Goal: Task Accomplishment & Management: Complete application form

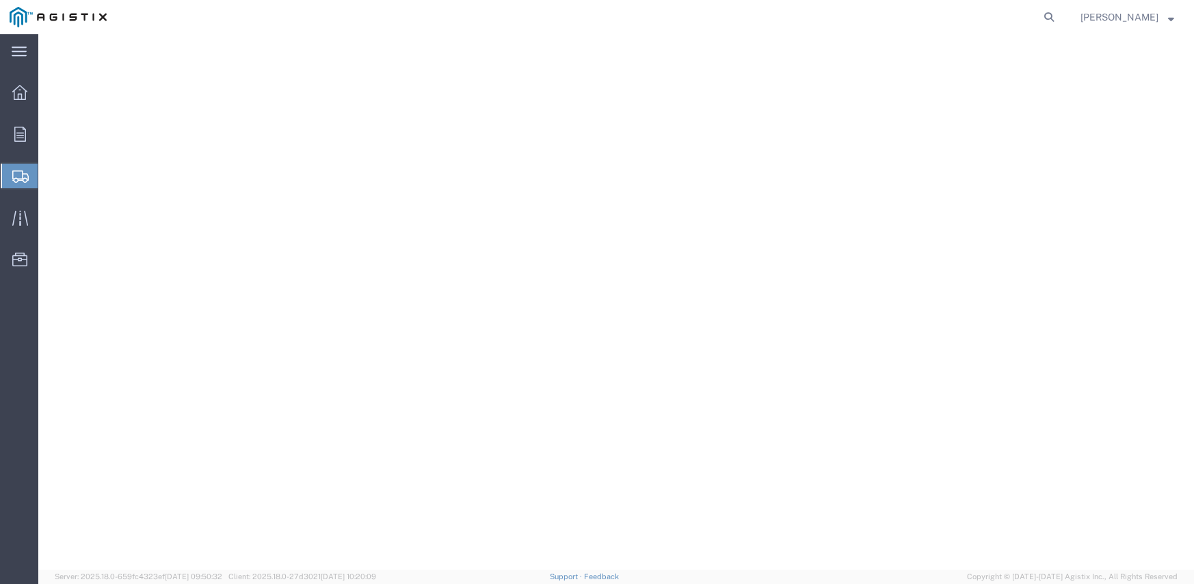
select select "9596"
select select "19740"
select select
select select "PURCHORD"
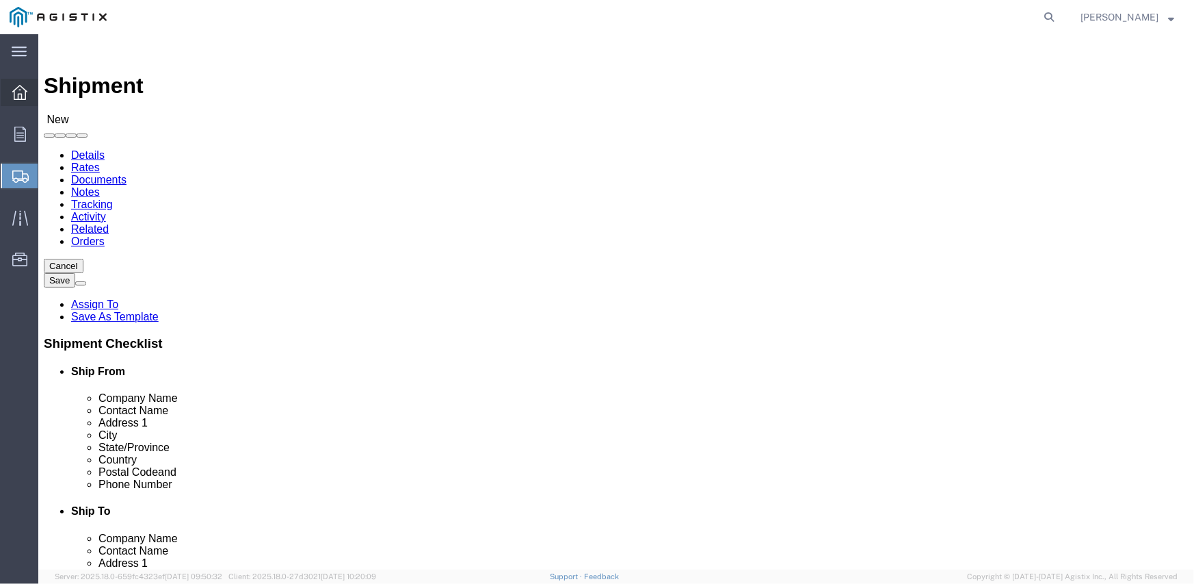
click at [13, 90] on icon at bounding box center [19, 92] width 15 height 15
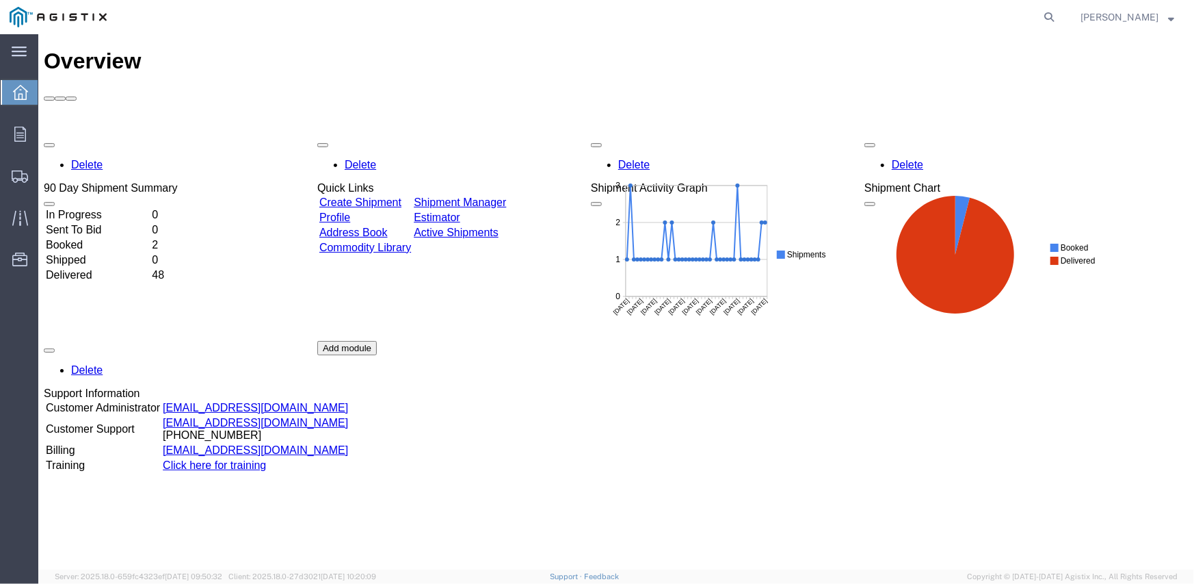
click at [387, 135] on div "Delete 90 Day Shipment Summary In Progress 0 Sent To Bid 0 Booked 2 Shipped 0 D…" at bounding box center [615, 340] width 1145 height 410
click at [397, 196] on link "Create Shipment" at bounding box center [360, 202] width 82 height 12
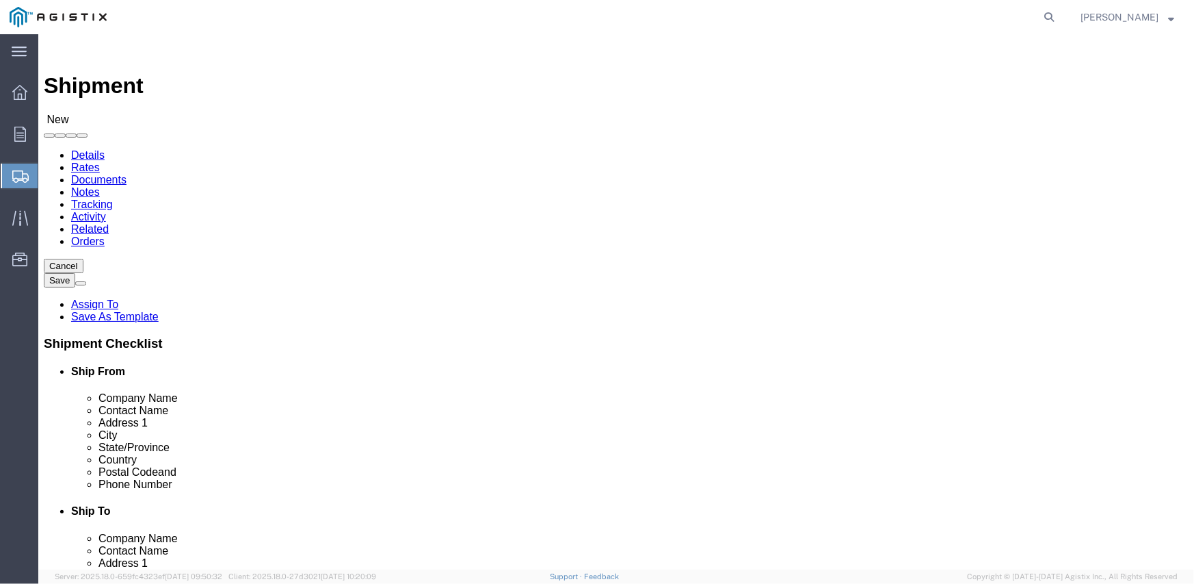
click select "Select Inertia Engineering & Machine Works Inc PG&E"
select select "9596"
click select "Select Inertia Engineering & Machine Works Inc PG&E"
select select "PURCHORD"
select select
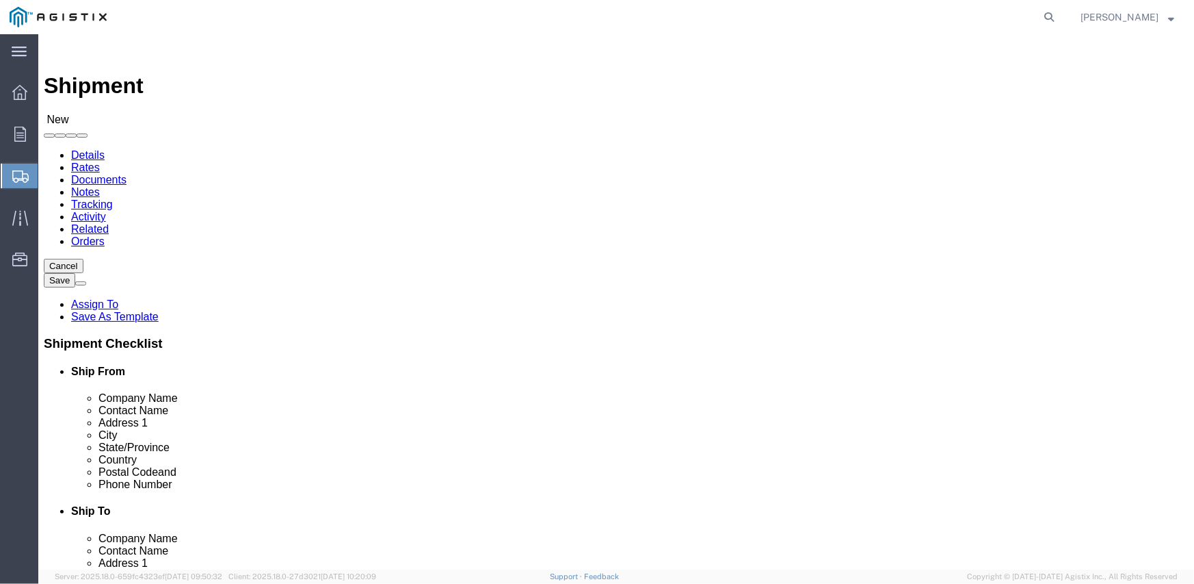
select select
click select "Select All Others [GEOGRAPHIC_DATA] [GEOGRAPHIC_DATA] [GEOGRAPHIC_DATA] [GEOGRA…"
select select "19740"
click select "Select All Others [GEOGRAPHIC_DATA] [GEOGRAPHIC_DATA] [GEOGRAPHIC_DATA] [GEOGRA…"
click div "Location Select All Others [GEOGRAPHIC_DATA] [GEOGRAPHIC_DATA] [GEOGRAPHIC_DATA…"
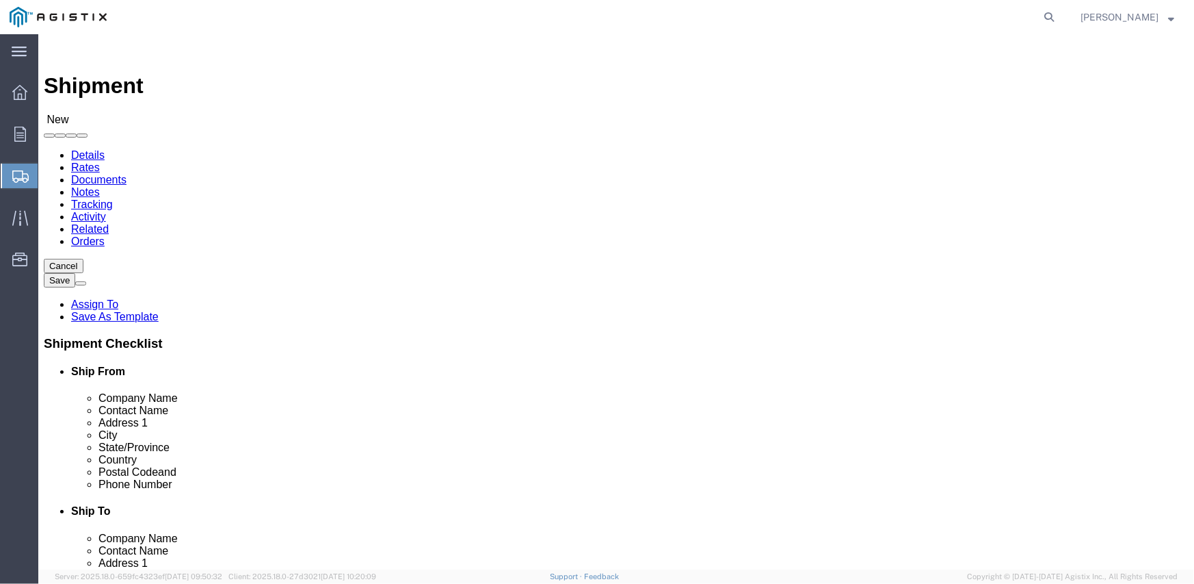
click span
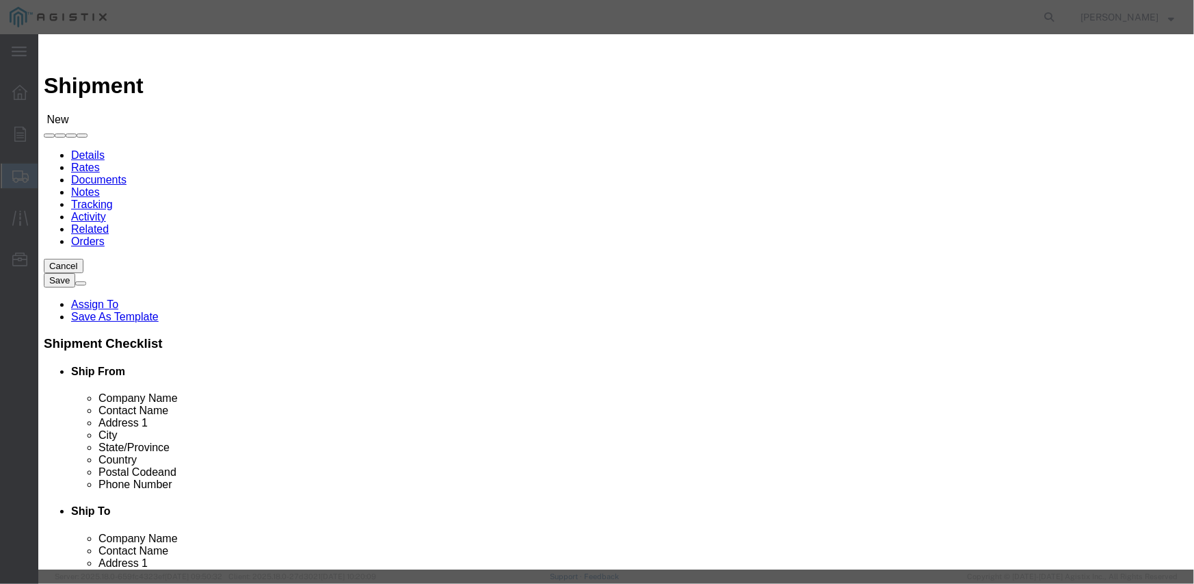
click button "Select"
select select
type input "MPS dba Inertia Engineering & Machine Works Inc"
type input "[PERSON_NAME]"
type input "[STREET_ADDRESS][PERSON_NAME]"
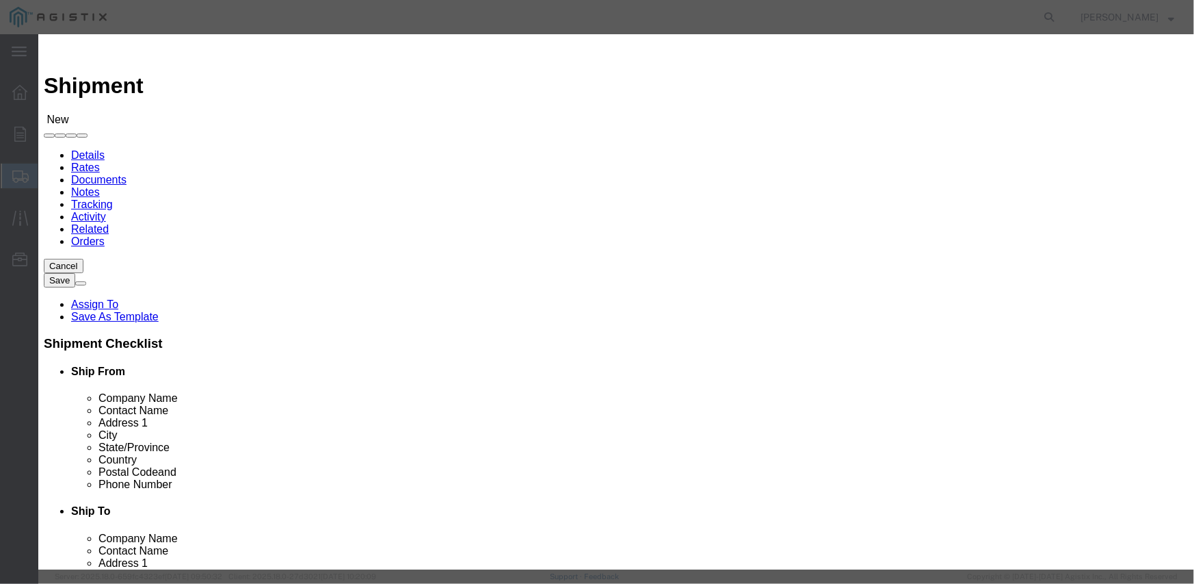
type input "Stockton"
type input "95215"
type input "[PHONE_NUMBER]"
select select "CA"
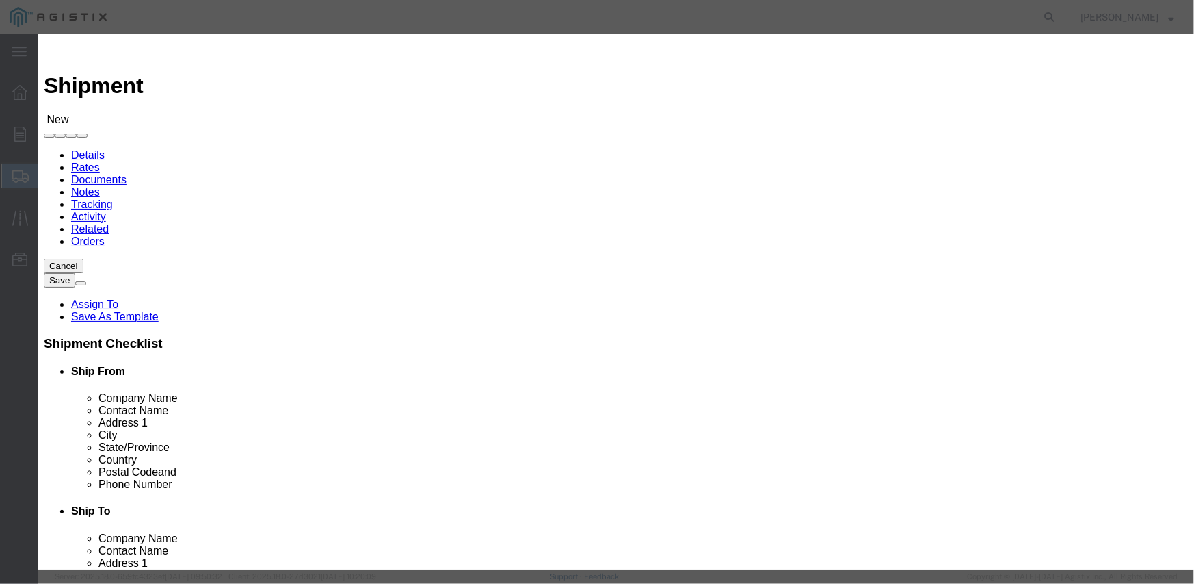
click button "Select"
select select
type input "Pacific Gas & Electric Company"
type input "Fremont Receiving"
type input "[STREET_ADDRESS][PERSON_NAME]"
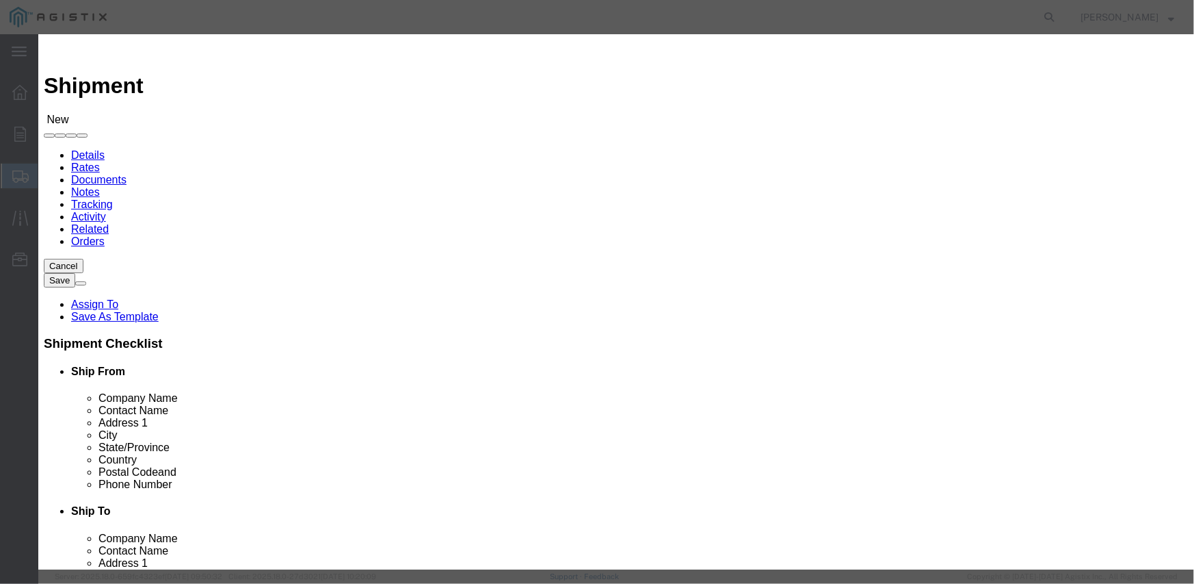
type input "FREMONT RECEIVING"
type input "Fremont"
type input "94538"
type input "[PHONE_NUMBER]"
select select "CA"
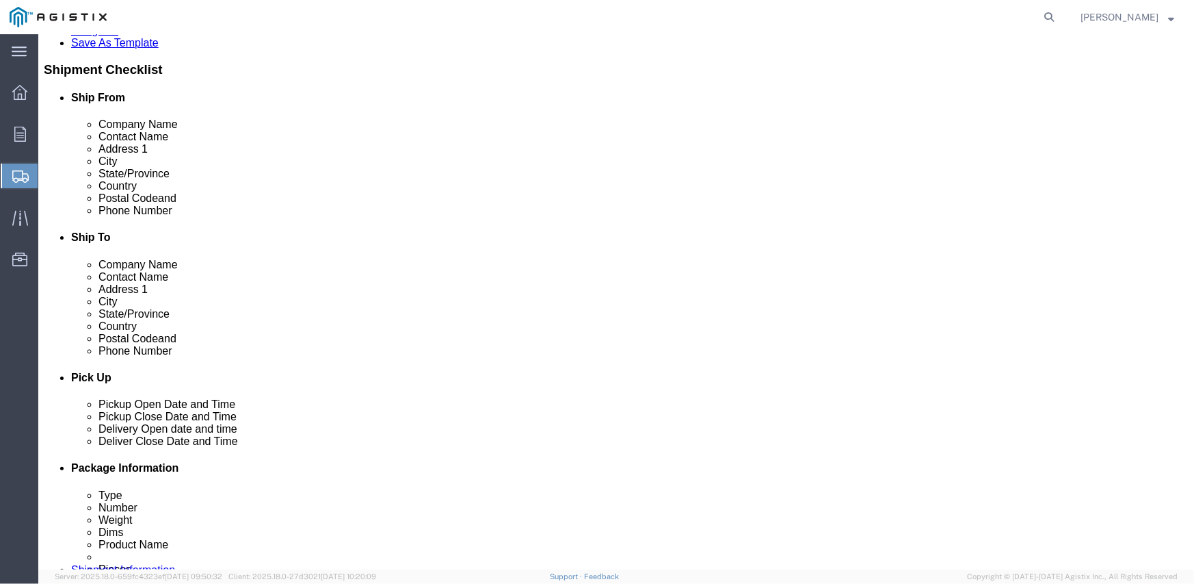
scroll to position [410, 0]
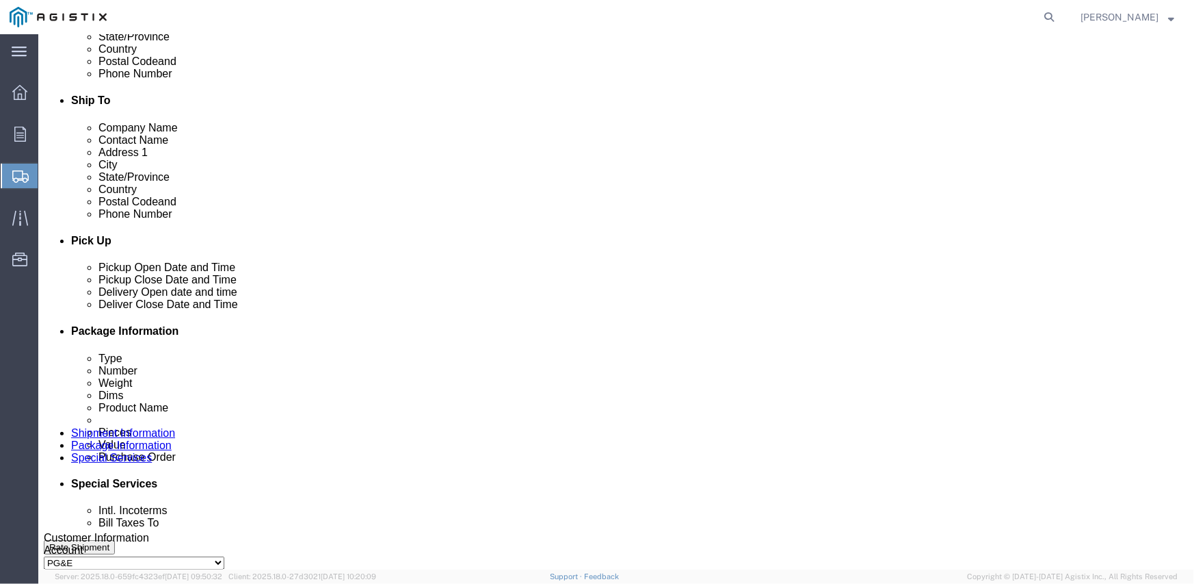
click div "[DATE] 11:00 AM"
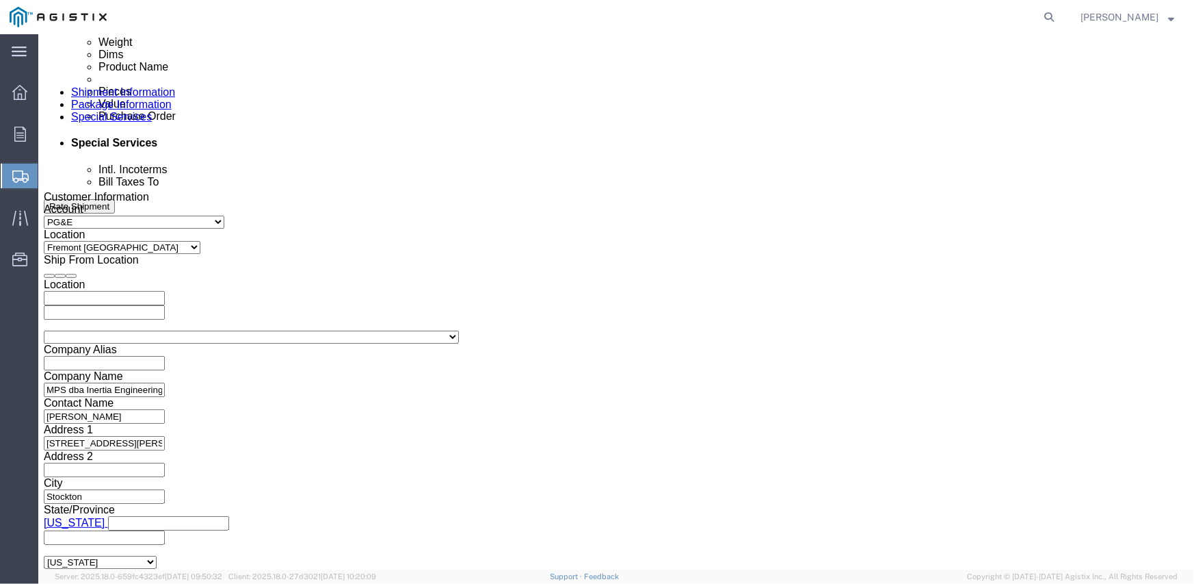
click input "11:00 AM"
type input "6:00 AM"
click button "Apply"
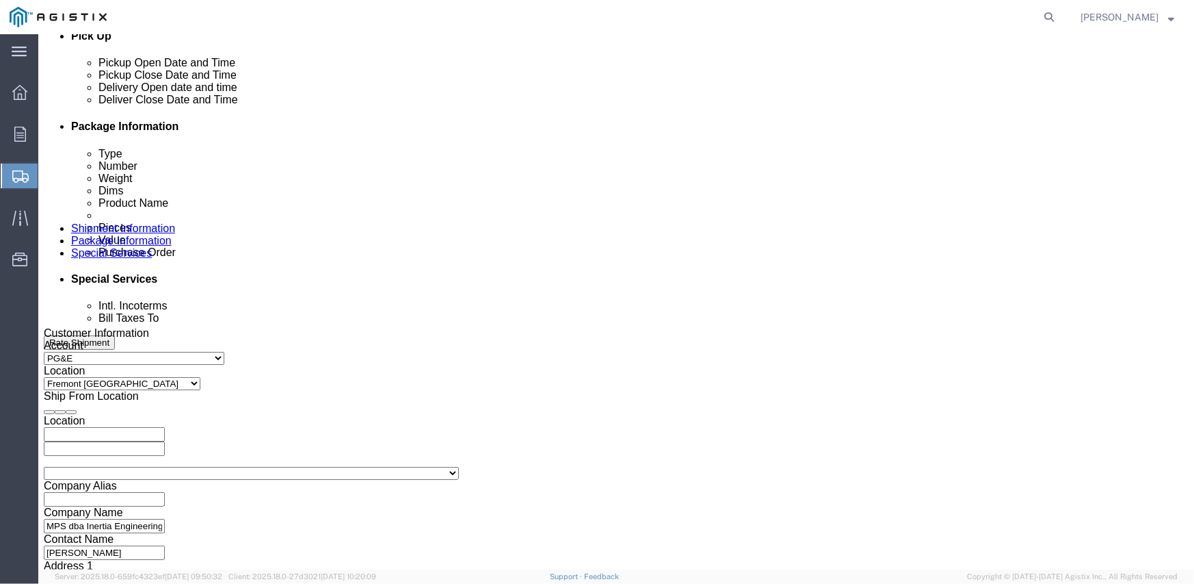
scroll to position [614, 0]
click div "[DATE] 7:00 AM"
type input "2:00 PM"
click button "Apply"
click div
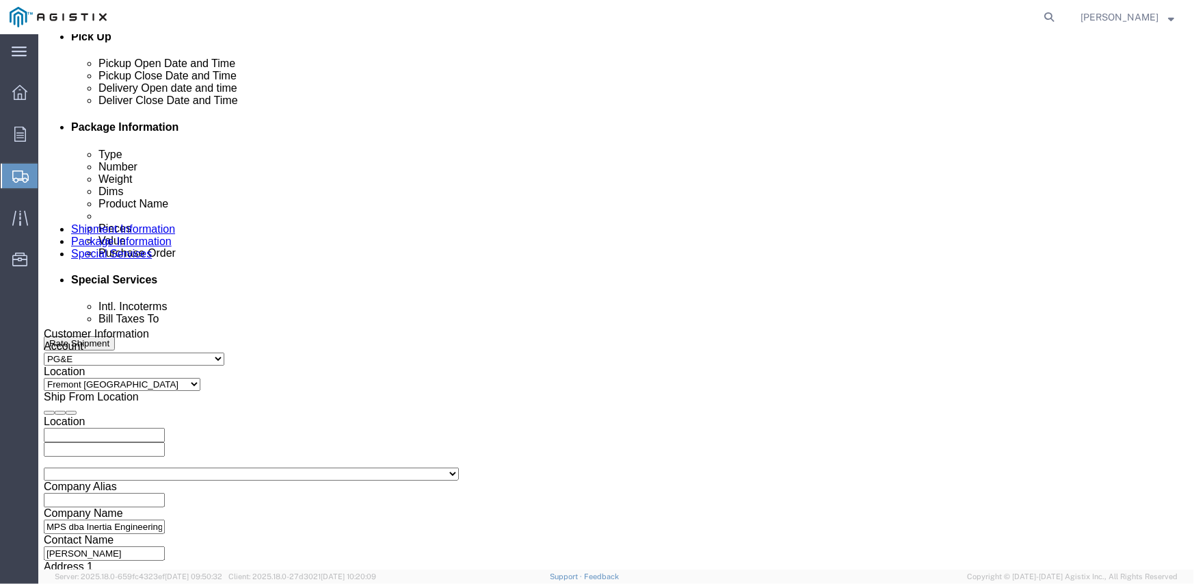
click input "3:00 PM"
type input "8:00 AM"
click button "Apply"
click div
type input "3:00 PM"
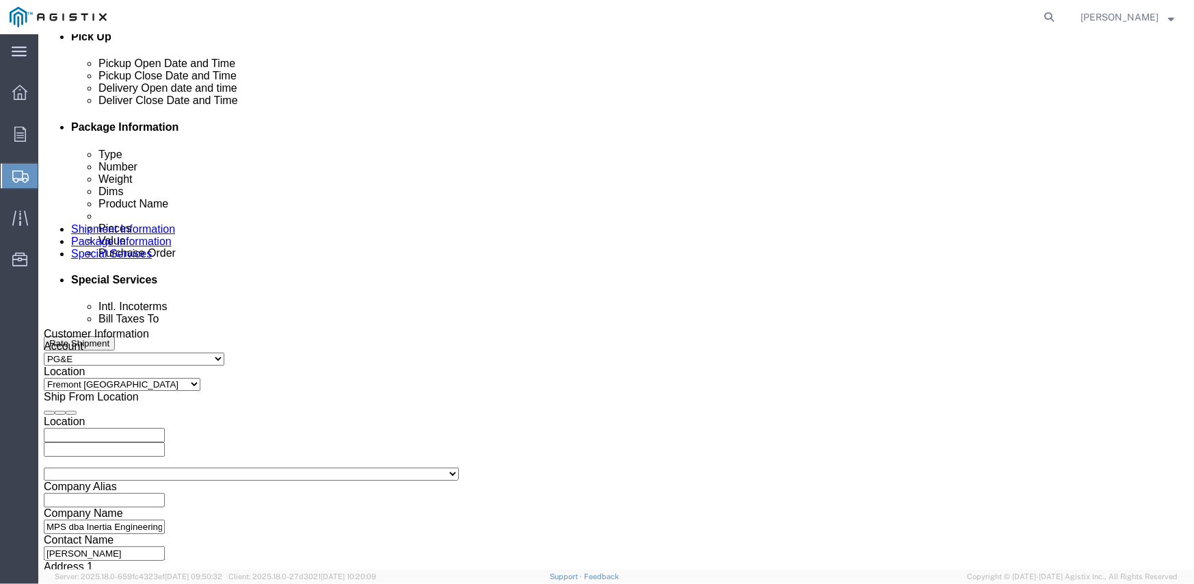
click button "Apply"
click input "text"
type input "3501410790"
select select "SALEORDR"
type input "294628"
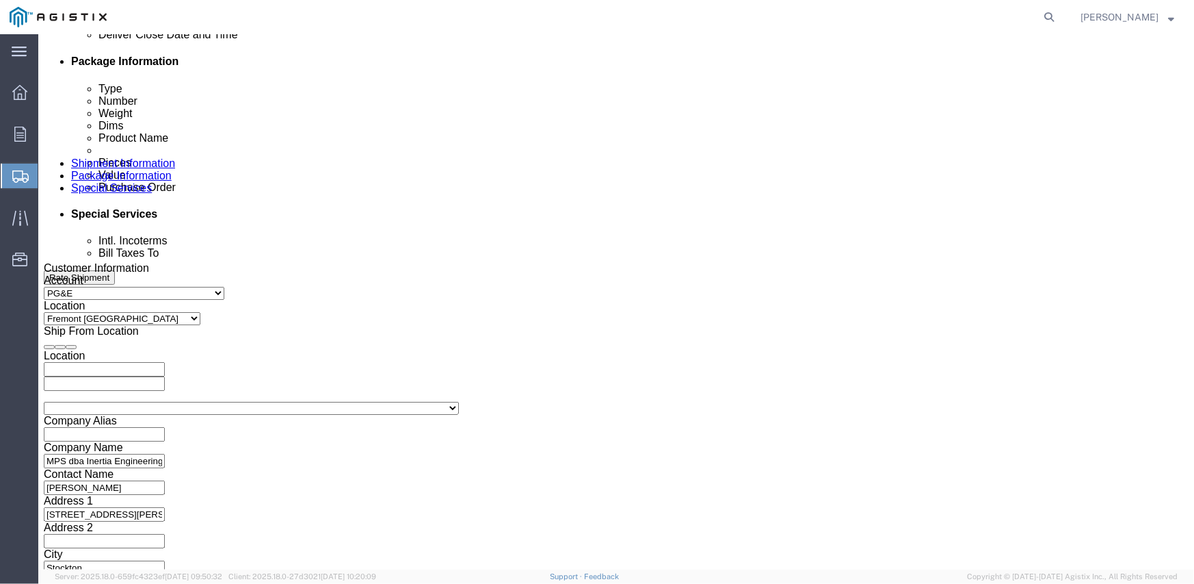
scroll to position [751, 0]
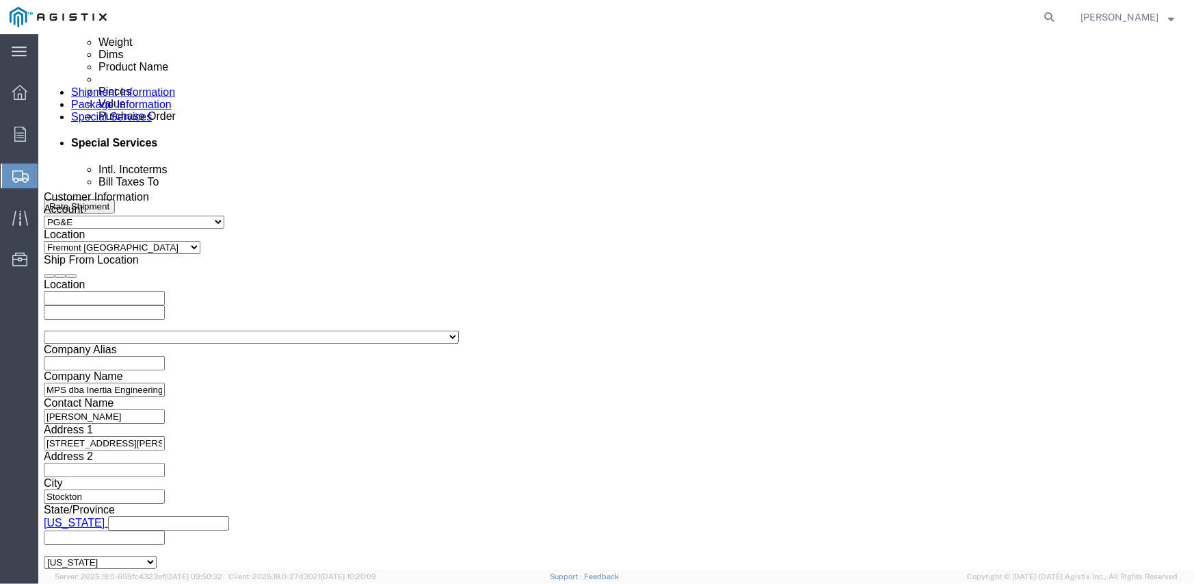
click select "Select Air Less than Truckload Multi-Leg Ocean Freight Rail Small Parcel Truckl…"
select select "TL"
click select "Select Air Less than Truckload Multi-Leg Ocean Freight Rail Small Parcel Truckl…"
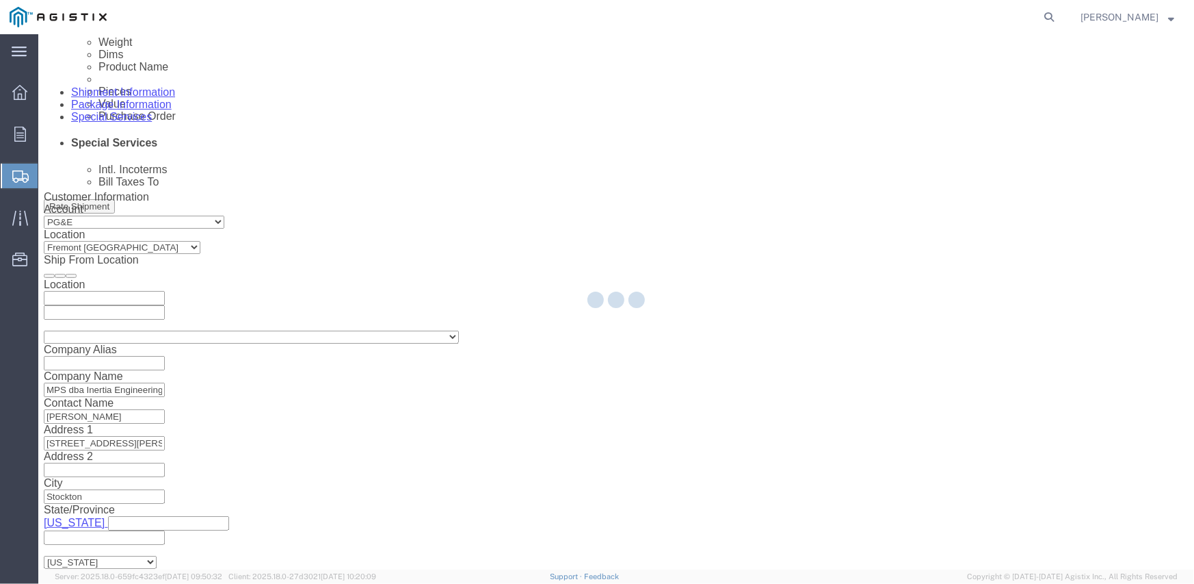
select select
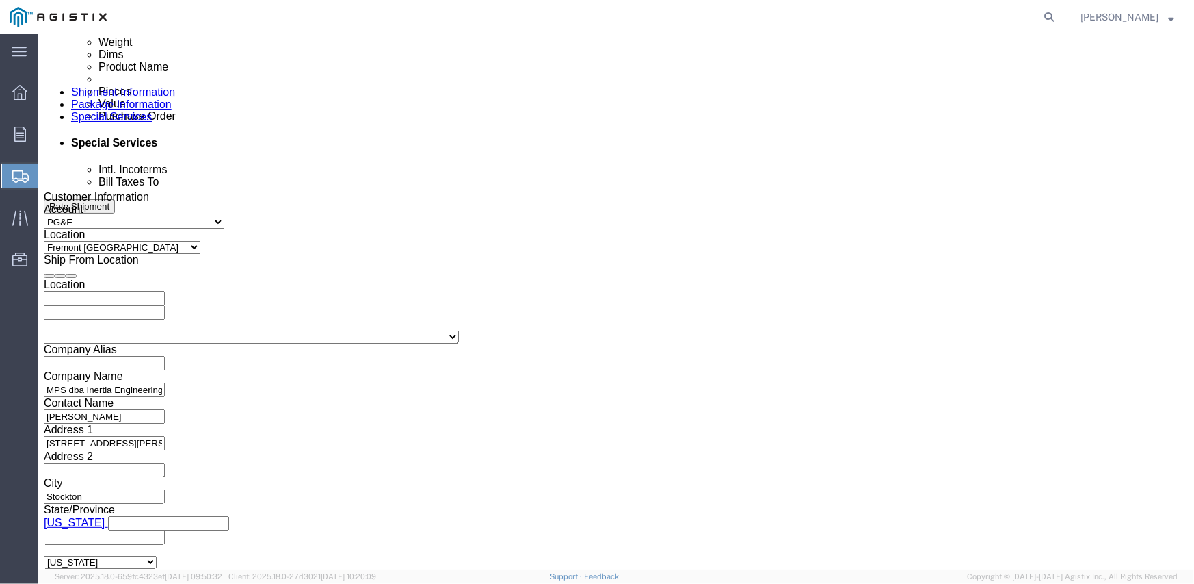
click select "Select 1-Ton (PSS) 10 Wheel 10 Yard Dump Truck 20 Yard Dump Truck Bobtail Botto…"
select select "FLBD"
click select "Select 1-Ton (PSS) 10 Wheel 10 Yard Dump Truck 20 Yard Dump Truck Bobtail Botto…"
click select "Select 35 Feet 20 Feet 28 Feet 53 Feet 40 Feet 48 Feet"
select select "53FT"
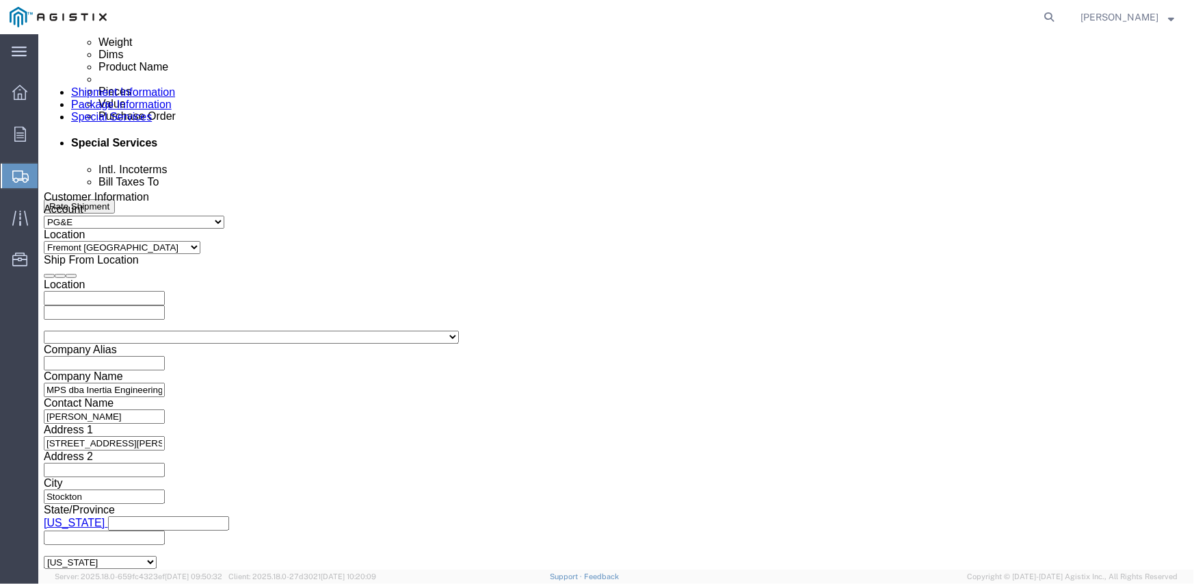
click select "Select 35 Feet 20 Feet 28 Feet 53 Feet 40 Feet 48 Feet"
click div "Previous Continue"
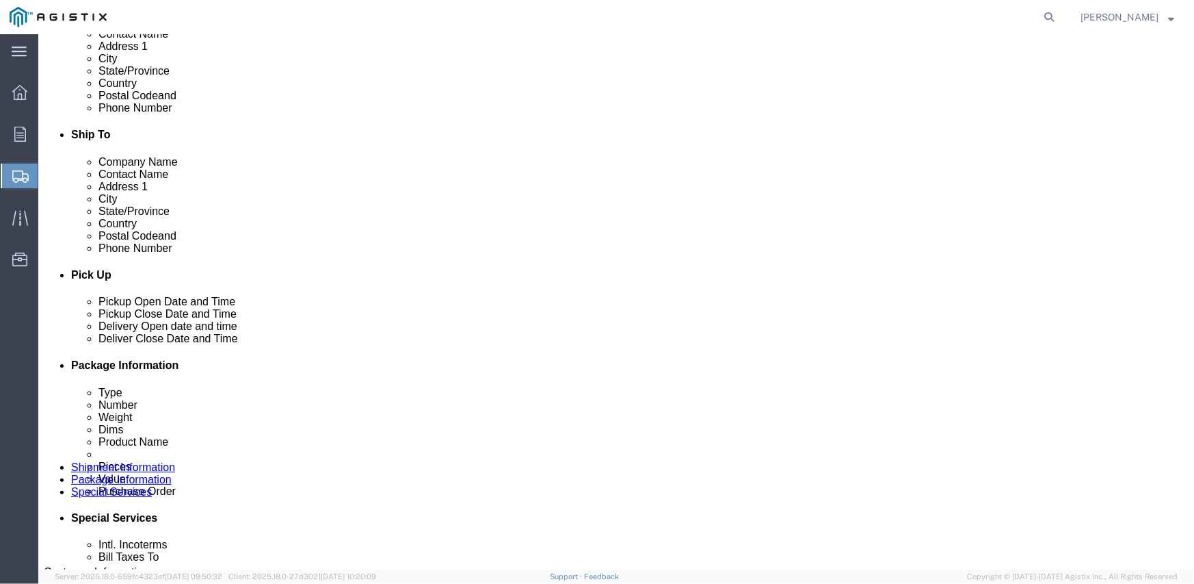
scroll to position [341, 0]
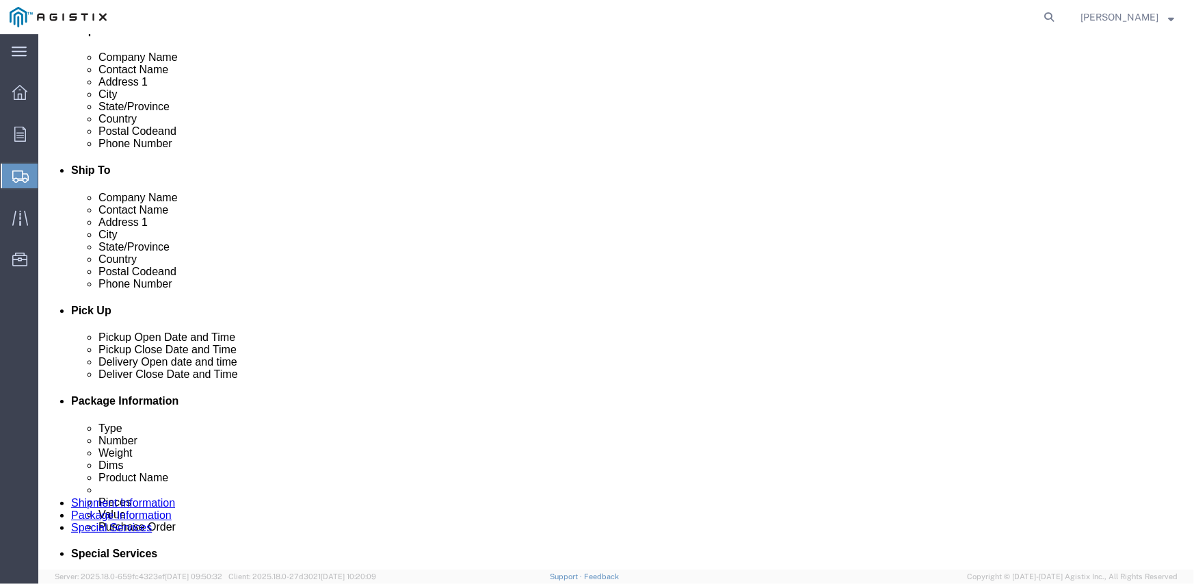
click div "Location My Profile Location (OBSOLETE) [PERSON_NAME] SC - GC TRAILER (OBSOLETE…"
click link "ADDITIONAL INFORMATION"
click input "checkbox"
checkbox input "true"
click div "Ship From Location Location My Profile Location (OBSOLETE) [GEOGRAPHIC_DATA] SC…"
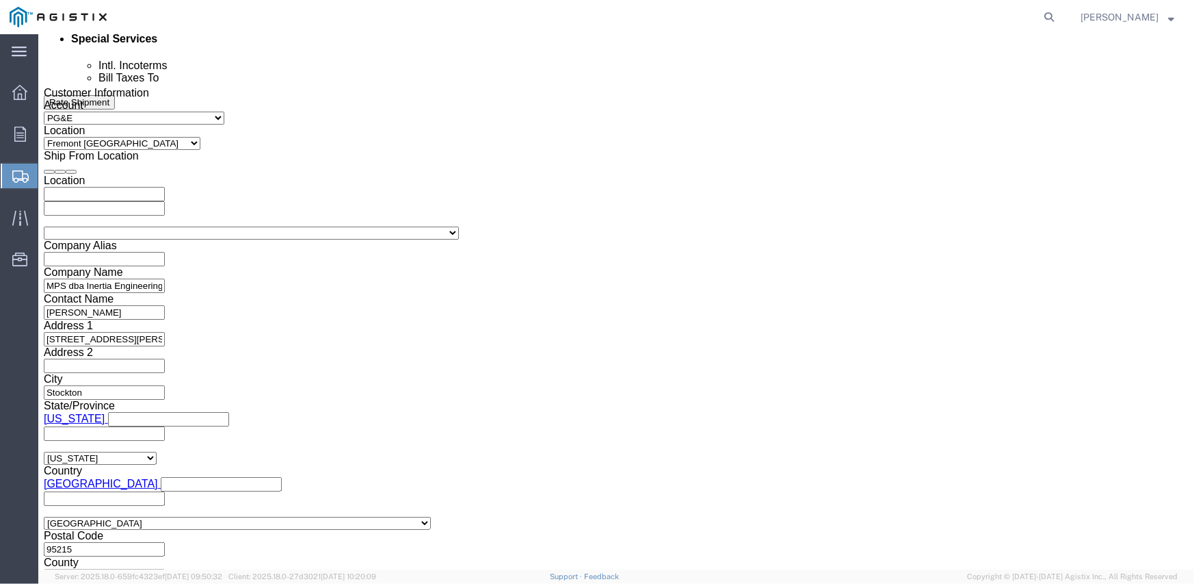
scroll to position [867, 0]
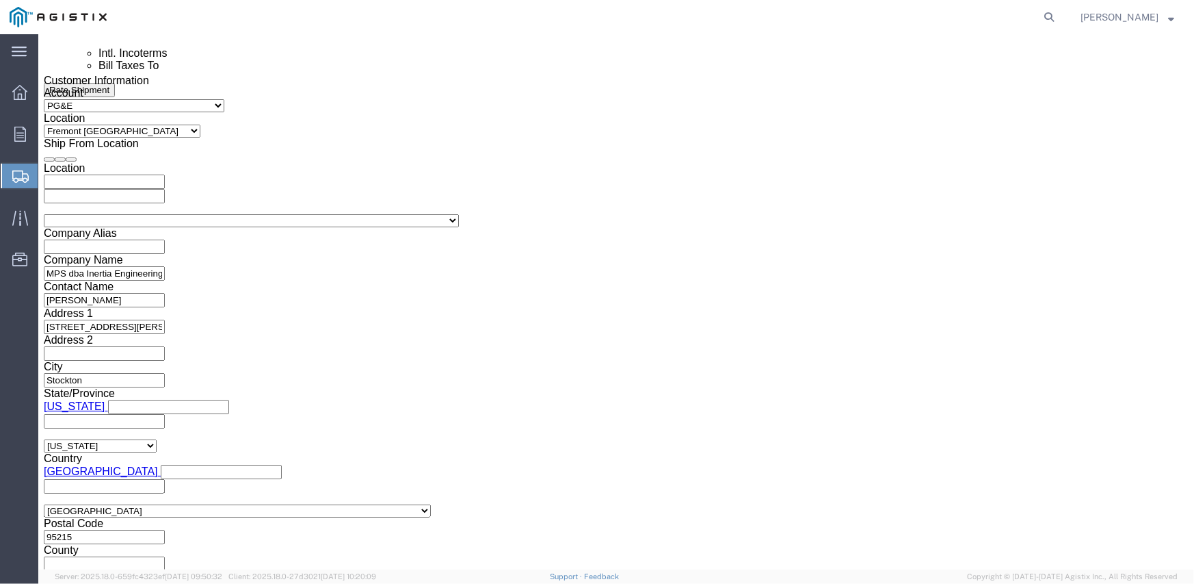
click div "Previous Continue"
click button "Continue"
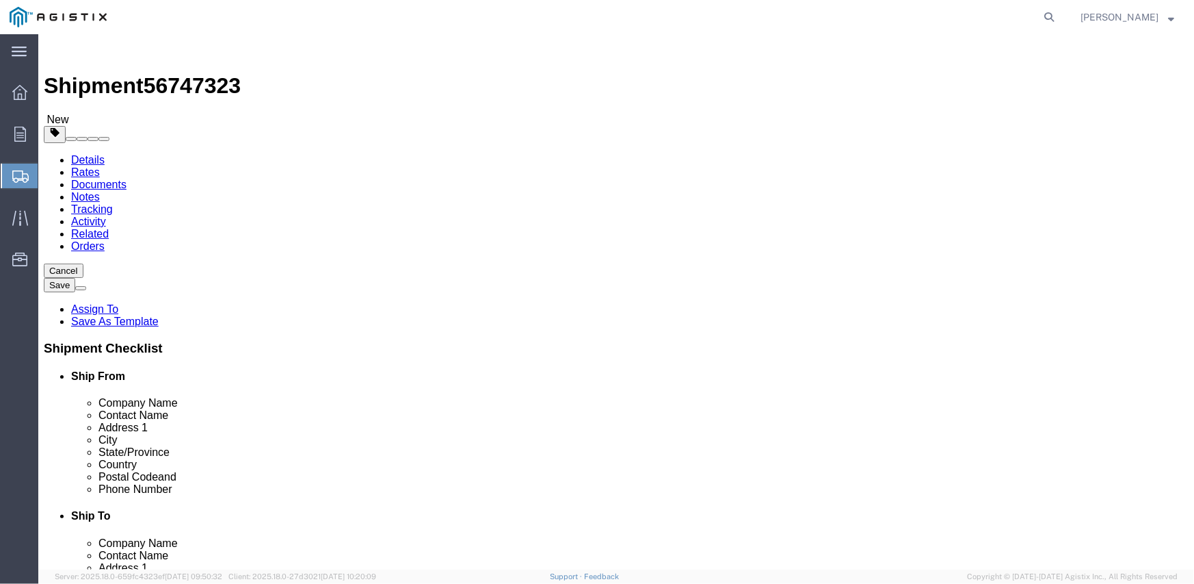
click select "Select Bulk Bundle(s) Cardboard Box(es) Carton(s) Crate(s) Drum(s) (Fiberboard)…"
select select "CRAT"
click select "Select Bulk Bundle(s) Cardboard Box(es) Carton(s) Crate(s) Drum(s) (Fiberboard)…"
click input "1"
type input "16"
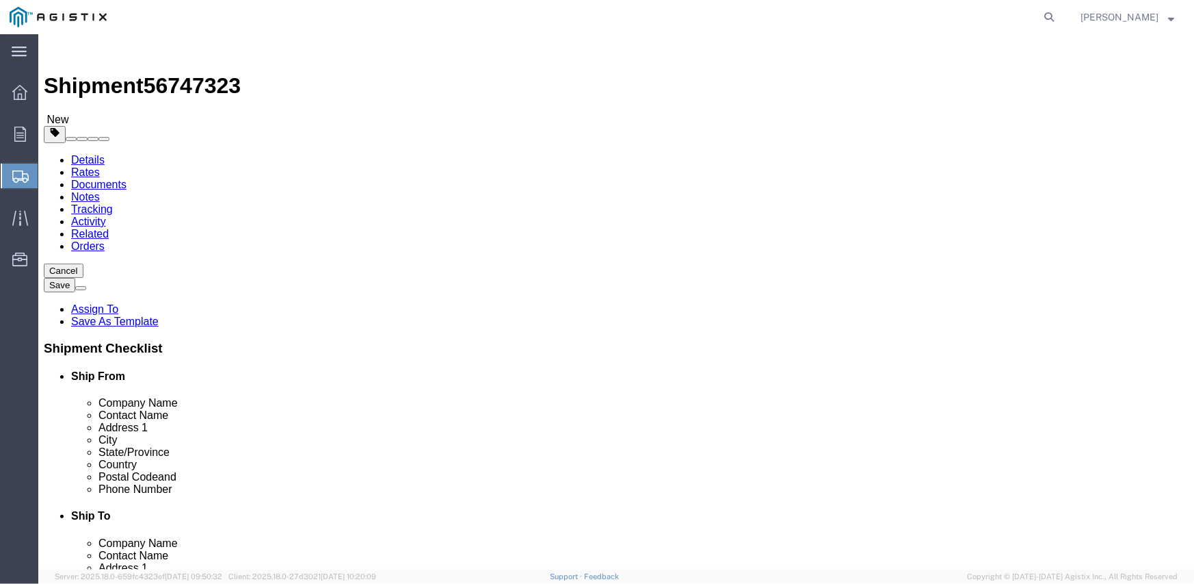
type input "139"
click input "text"
type input "47"
type input "48"
type input "12800"
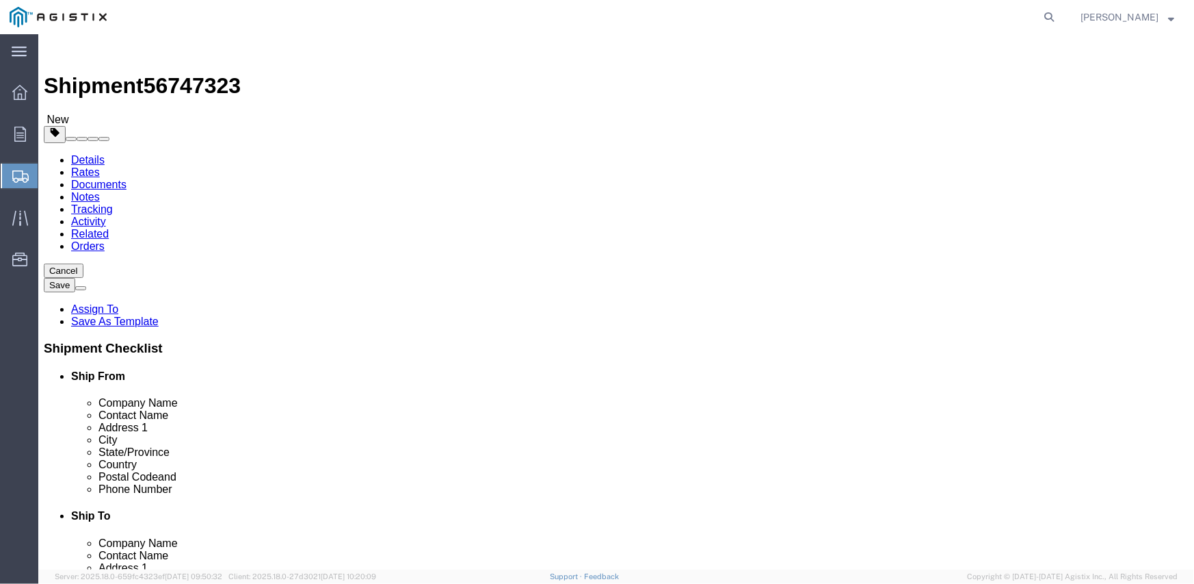
click link "Add Content"
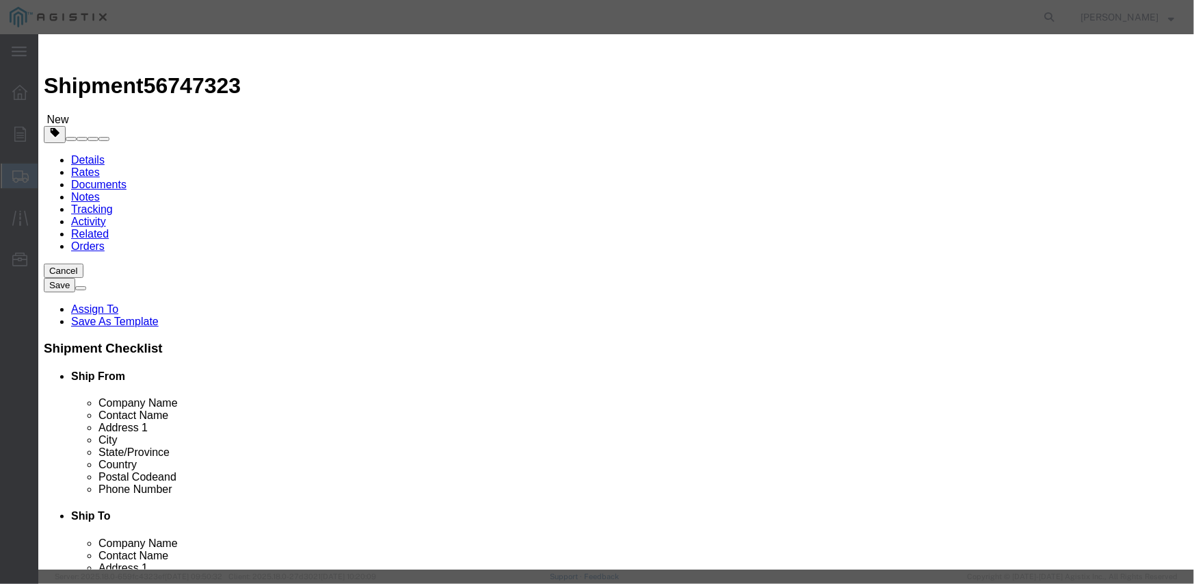
click input "text"
click input "0"
click input "M343960"
type input "M343960"
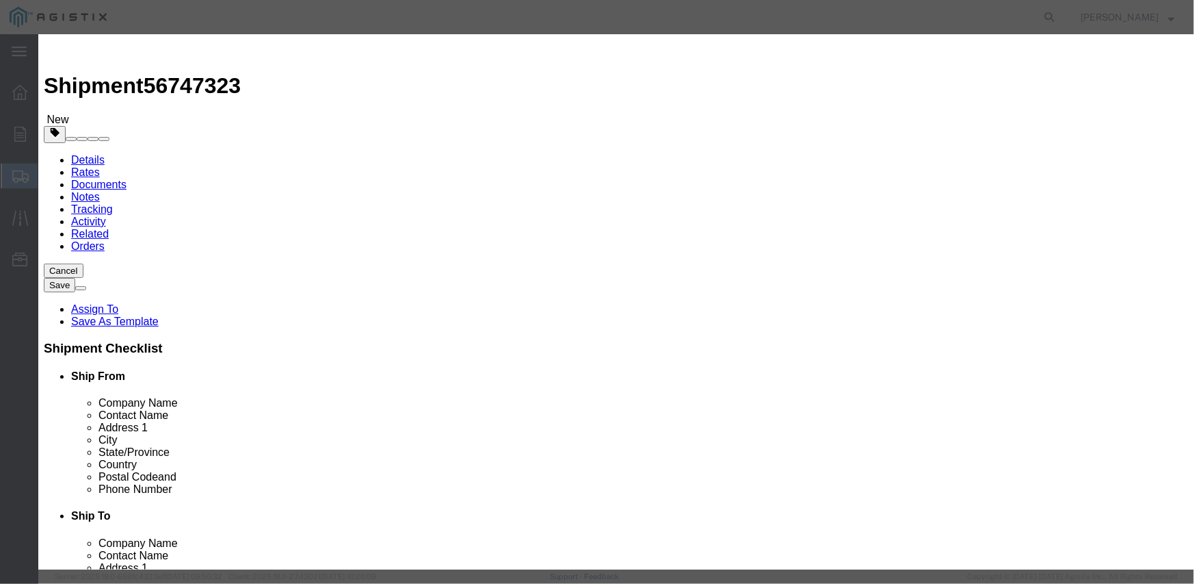
click td "Name: SWITCH OVERHEAD 25KV 900A"
select select
type input "79694.56"
select select "USD"
select select
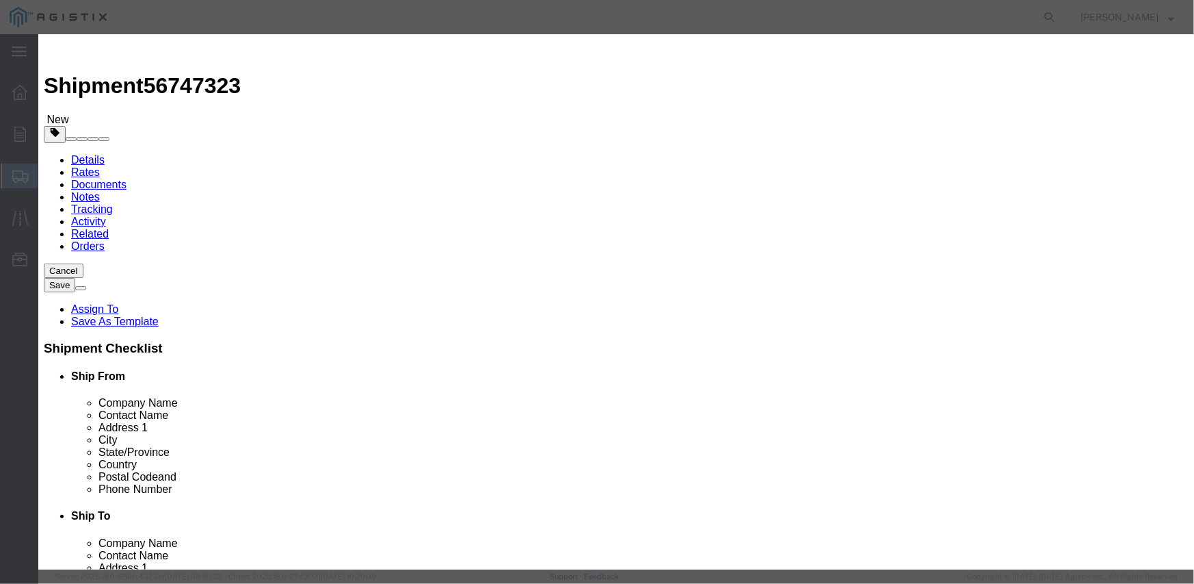
type input "SWITCH OVERHEAD 25KV 900A"
type input "M343960"
type textarea "L26SLSUG3J21"
click input "text"
type input "16"
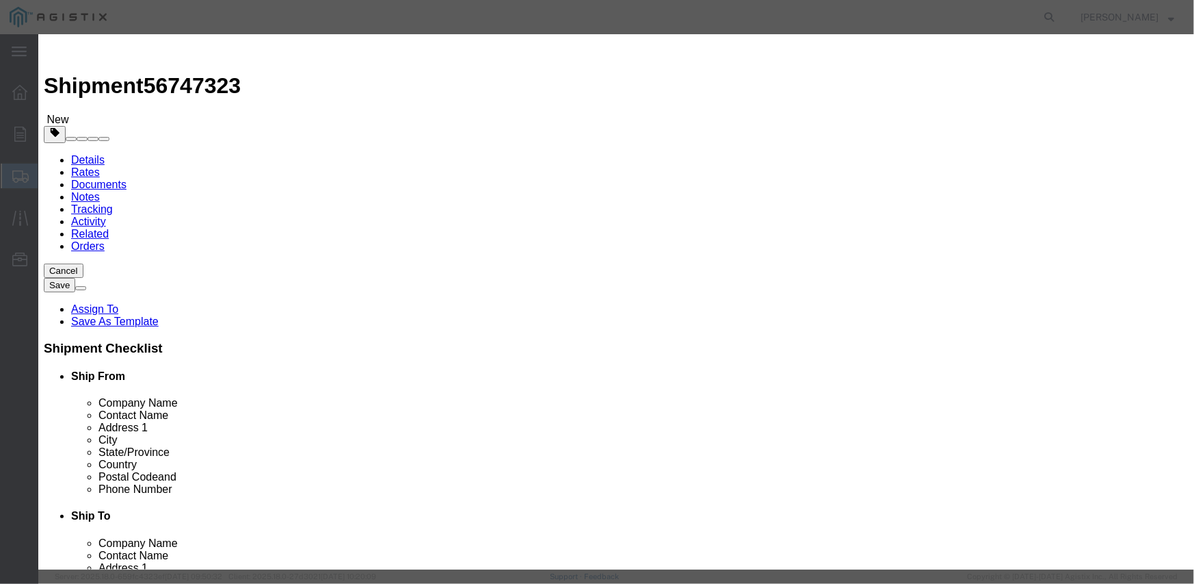
type input "1275112.96"
click select "Select Account Type Activity ID Airline Appointment Number ASN Batch Number Bil…"
select select "PURCHORD"
click select "Select Account Type Activity ID Airline Appointment Number ASN Batch Number Bil…"
type input "3501410790"
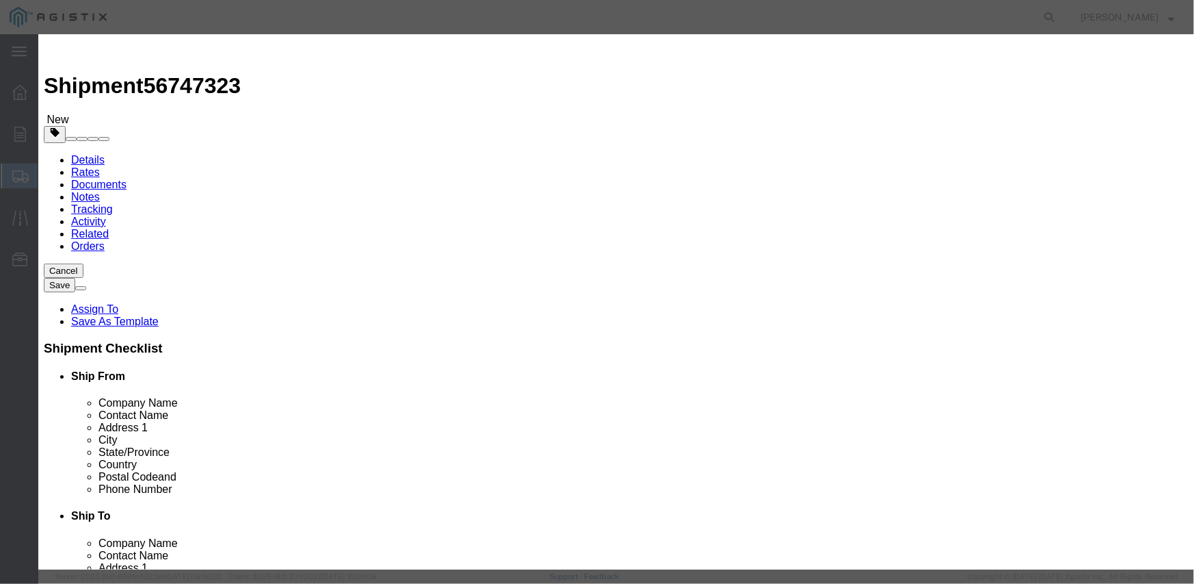
select select "SALEORDR"
type input "294628"
click div "GL Reference Select Account Type Activity ID Airline Appointment Number ASN Bat…"
click button "Save & Close"
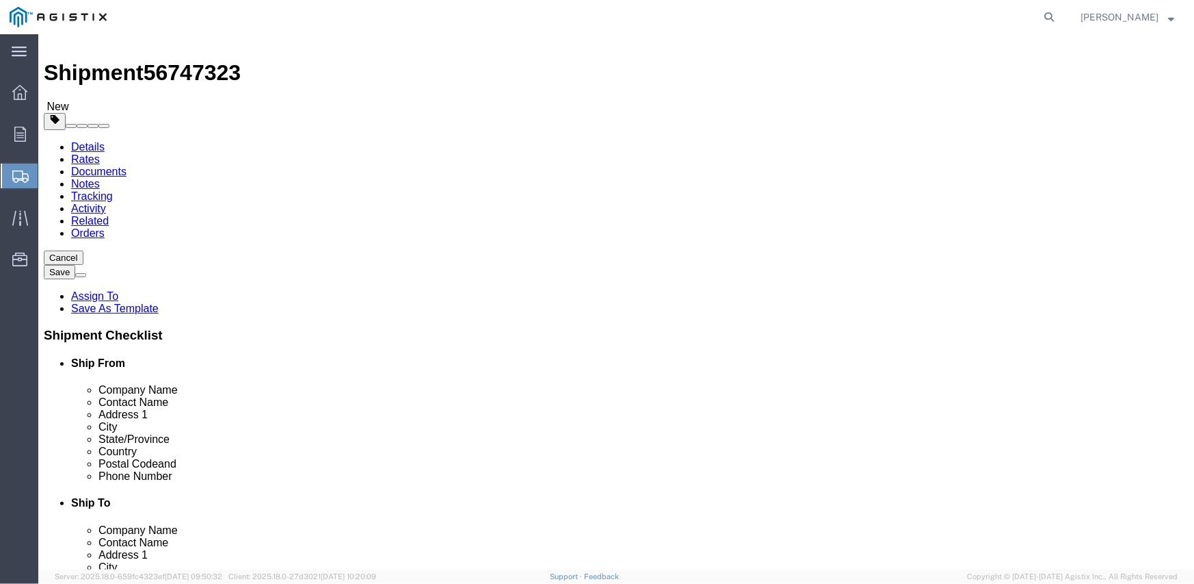
scroll to position [25, 0]
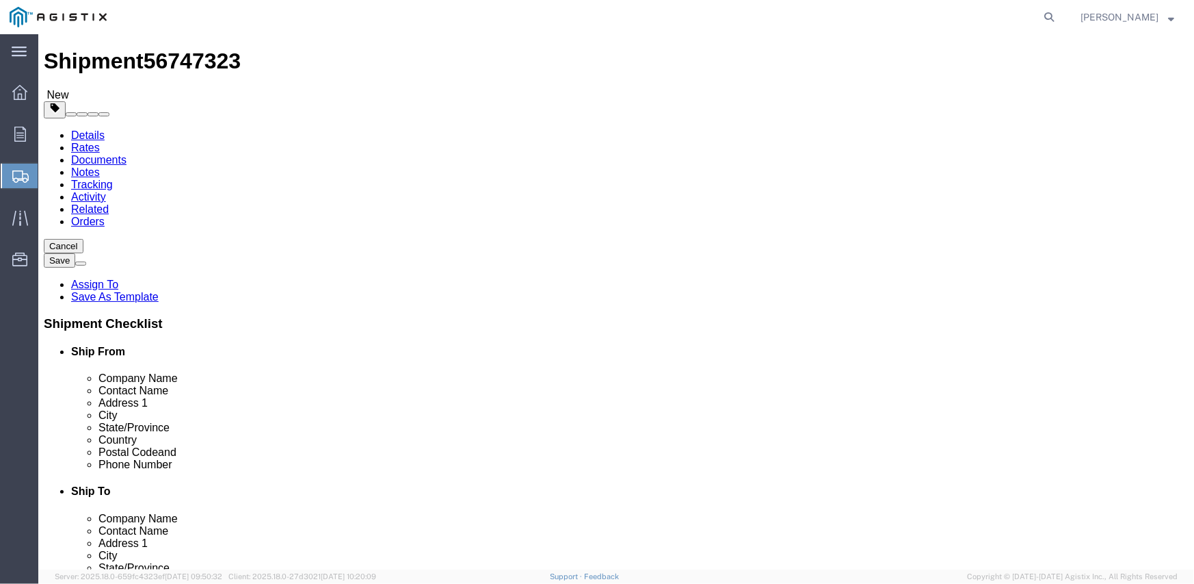
click button "Rate Shipment"
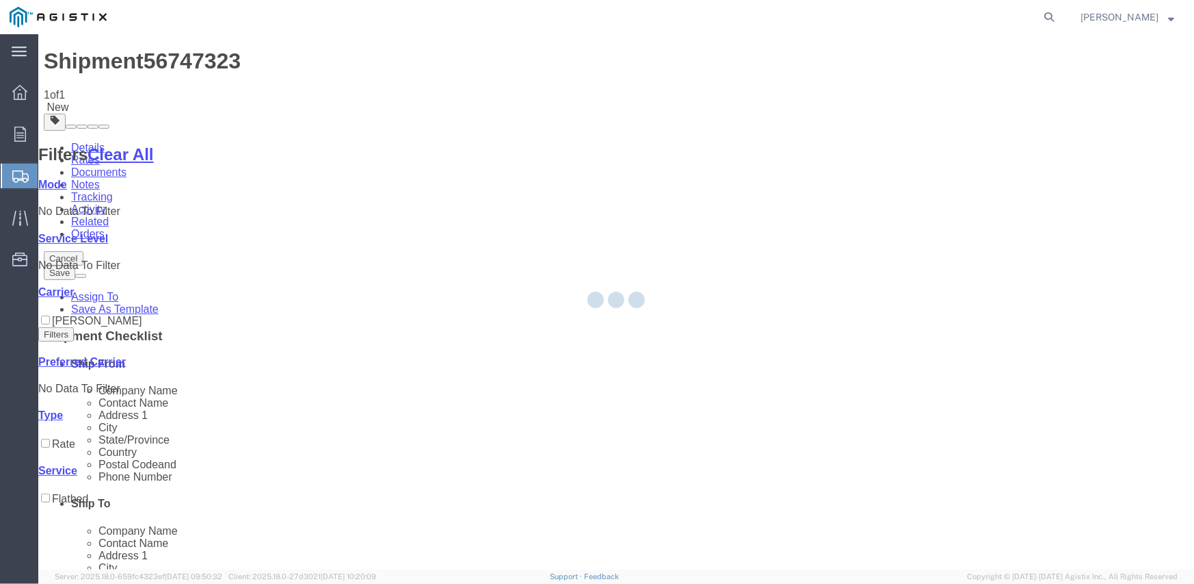
scroll to position [0, 0]
